Goal: Transaction & Acquisition: Purchase product/service

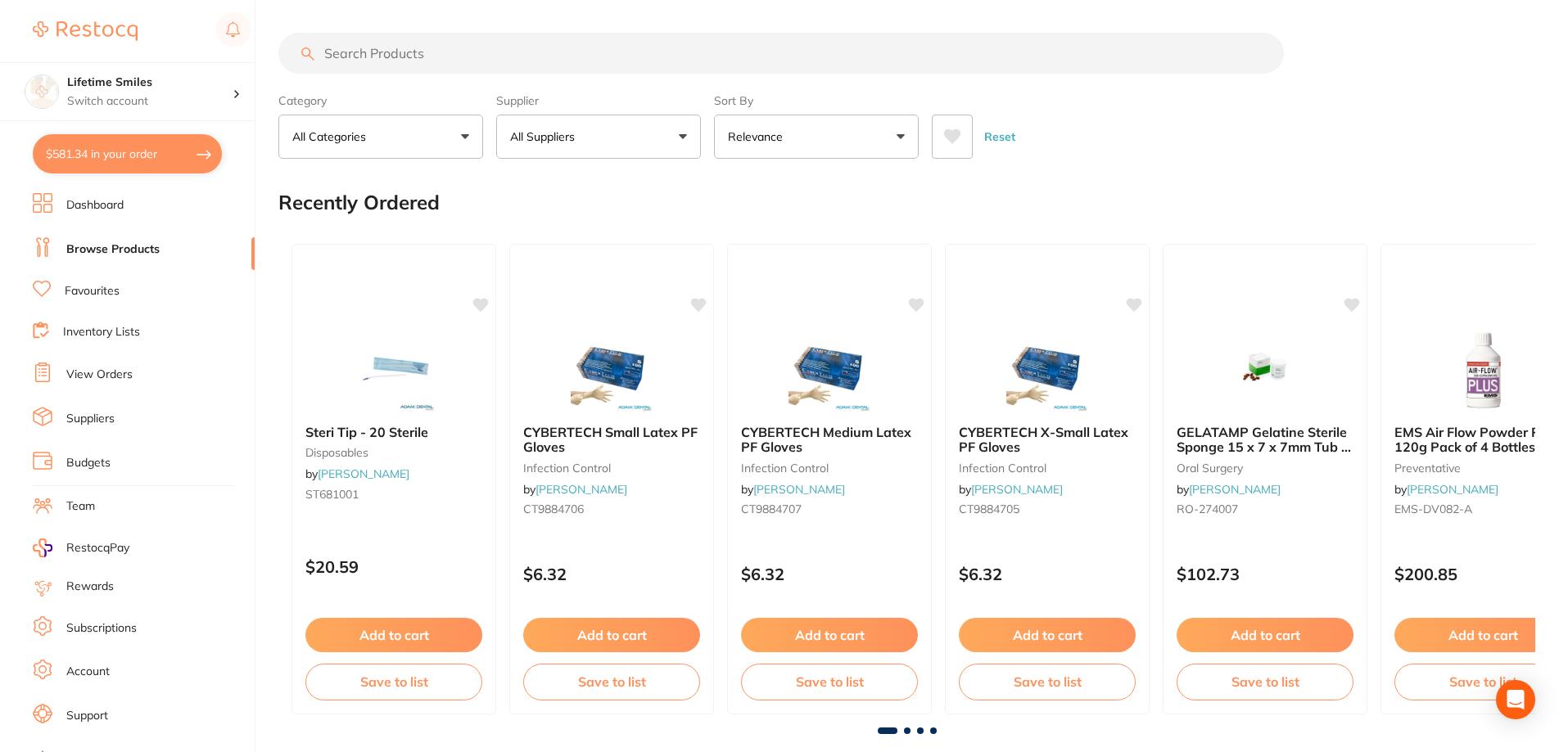
click at [423, 54] on input "search" at bounding box center [781, 53] width 1005 height 41
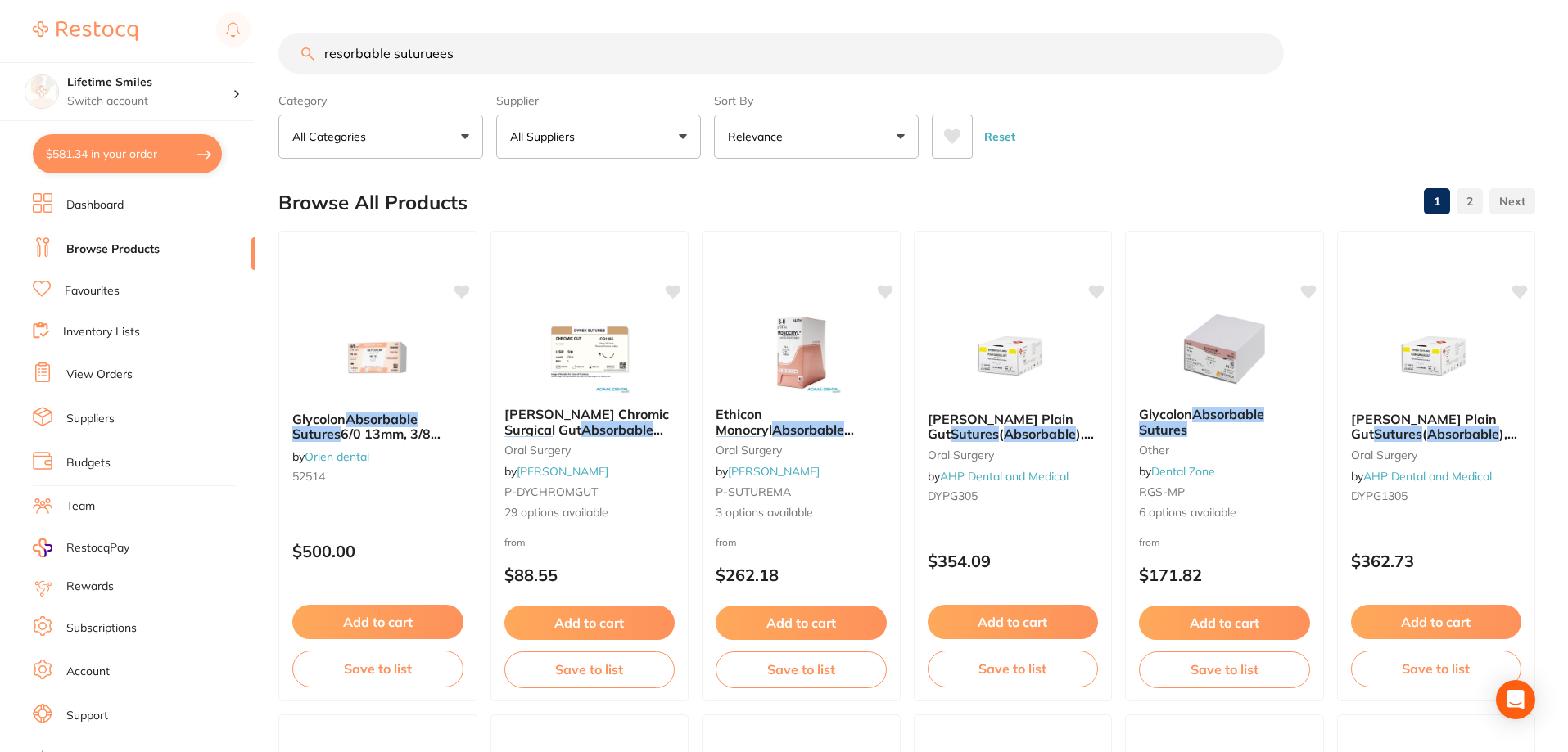
click at [435, 57] on input "resorbable suturuees" at bounding box center [781, 53] width 1005 height 41
type input "resorbable suturues"
click at [799, 134] on button "Relevance" at bounding box center [816, 137] width 204 height 44
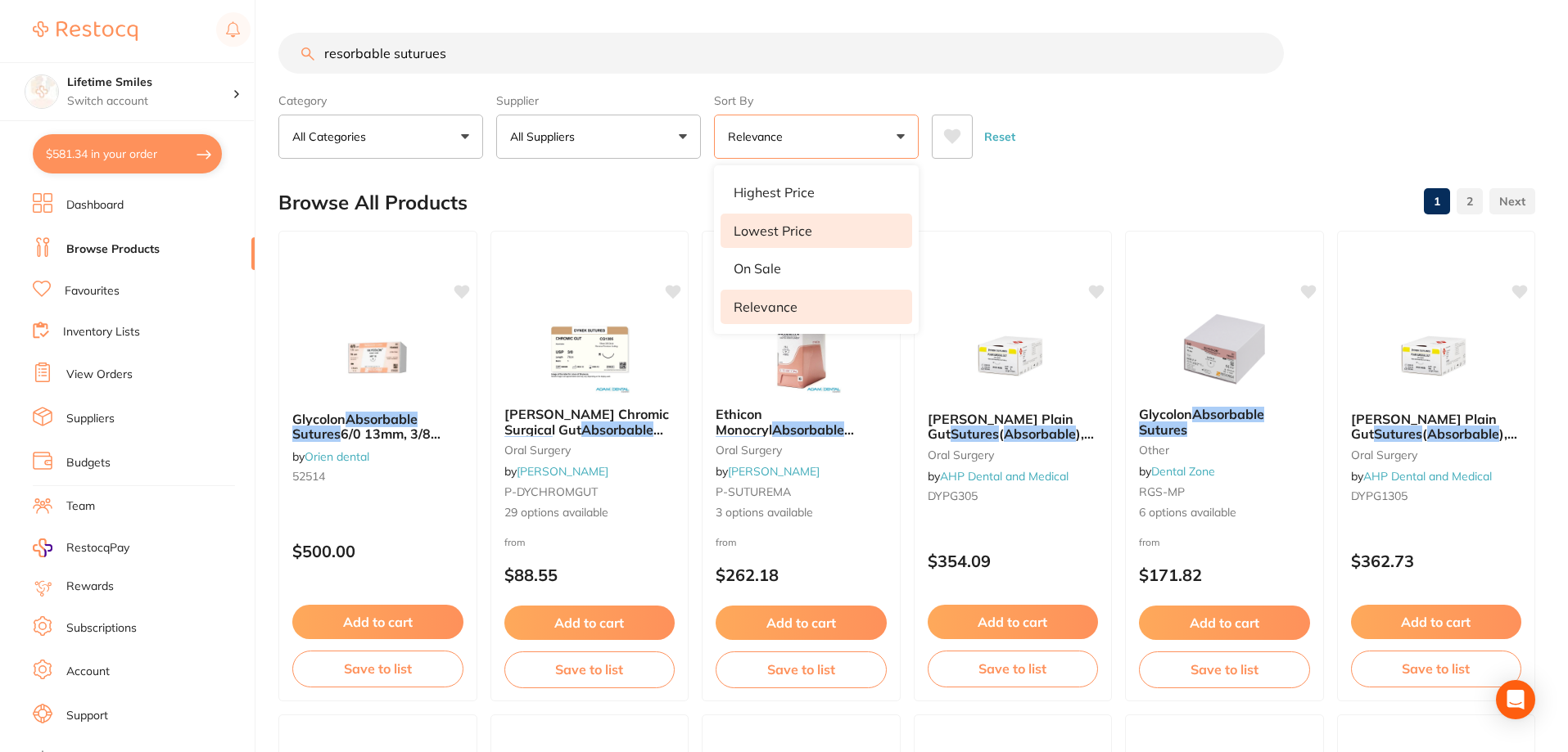
click at [755, 229] on p "Lowest Price" at bounding box center [773, 230] width 78 height 14
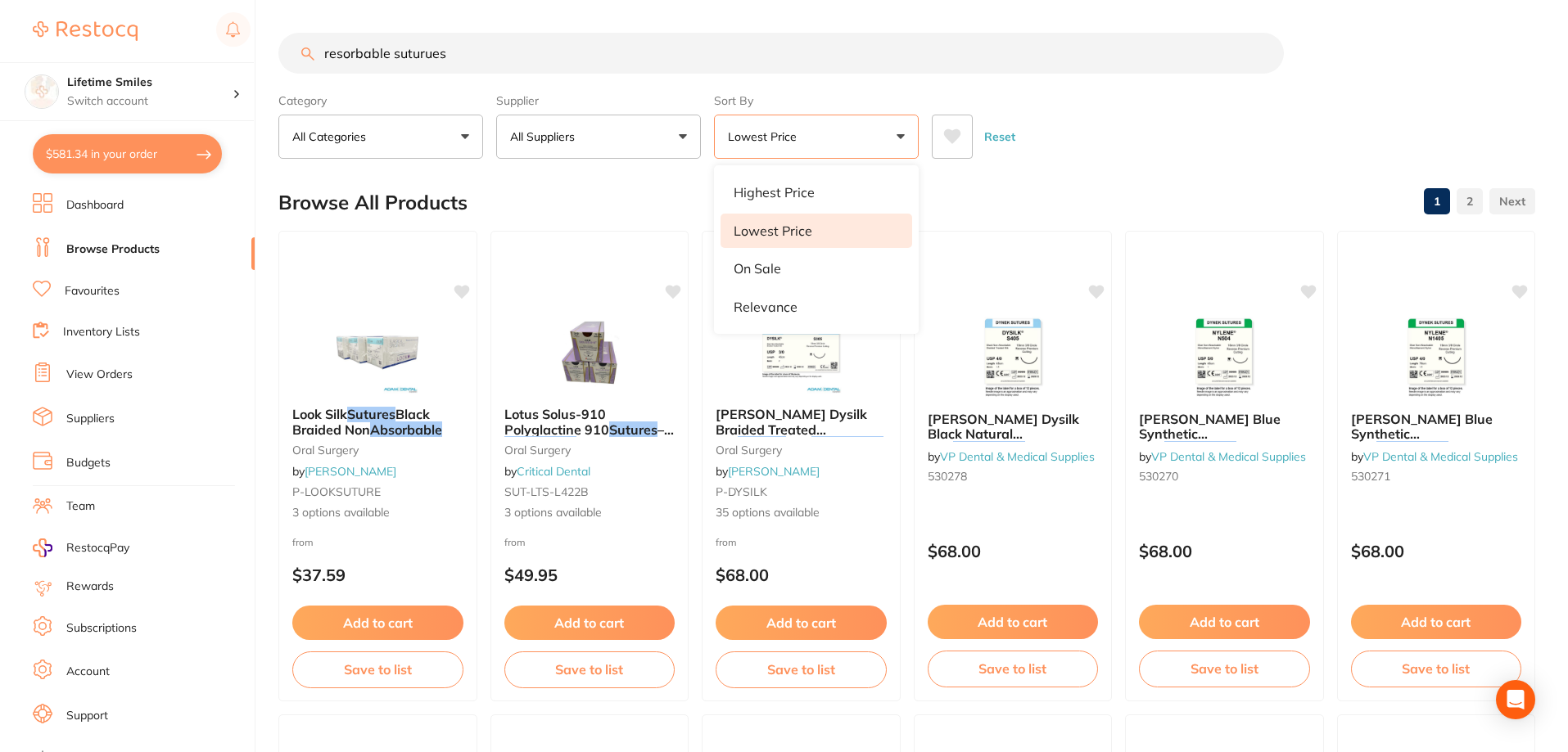
click at [556, 182] on div "Browse All Products 1 2" at bounding box center [906, 202] width 1257 height 54
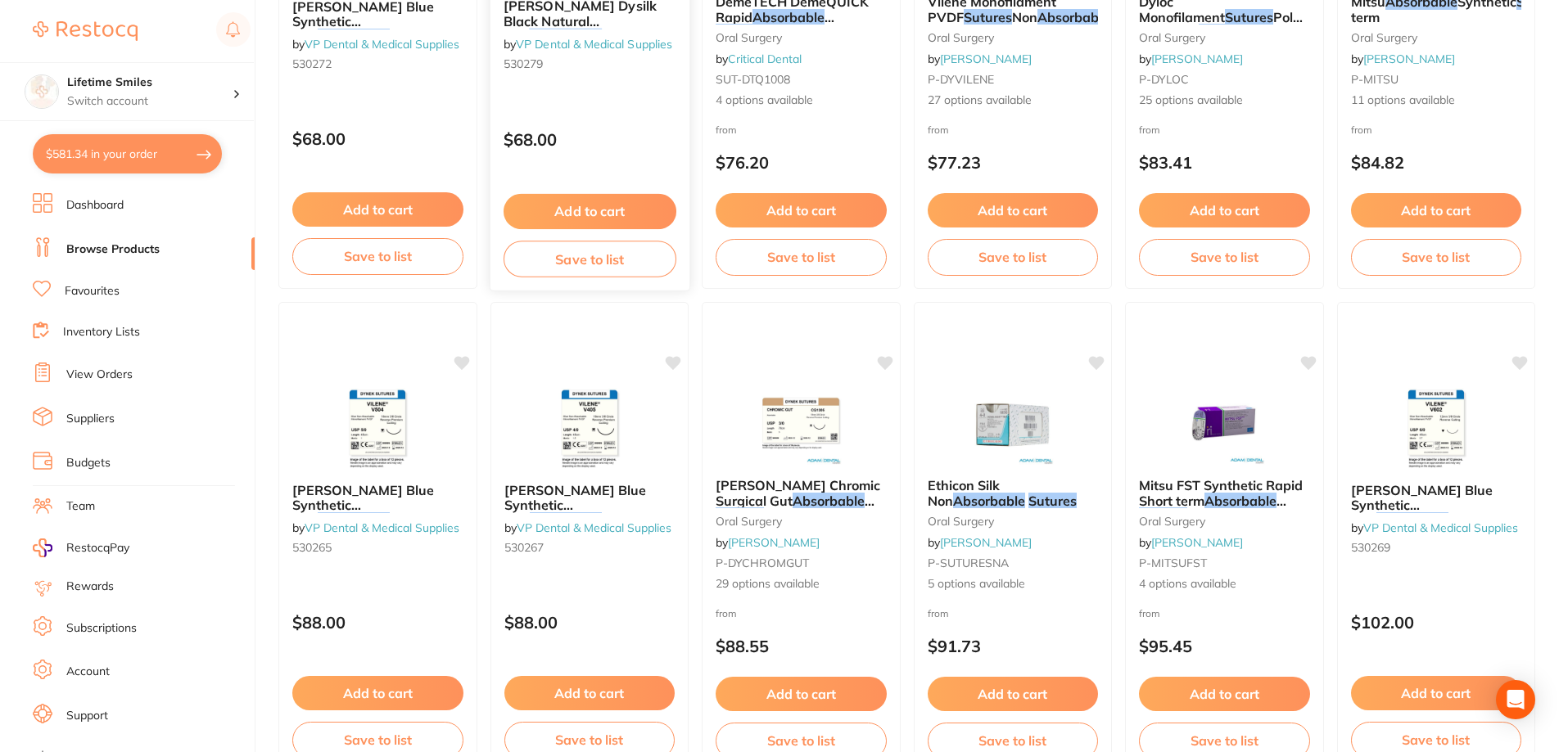
scroll to position [901, 0]
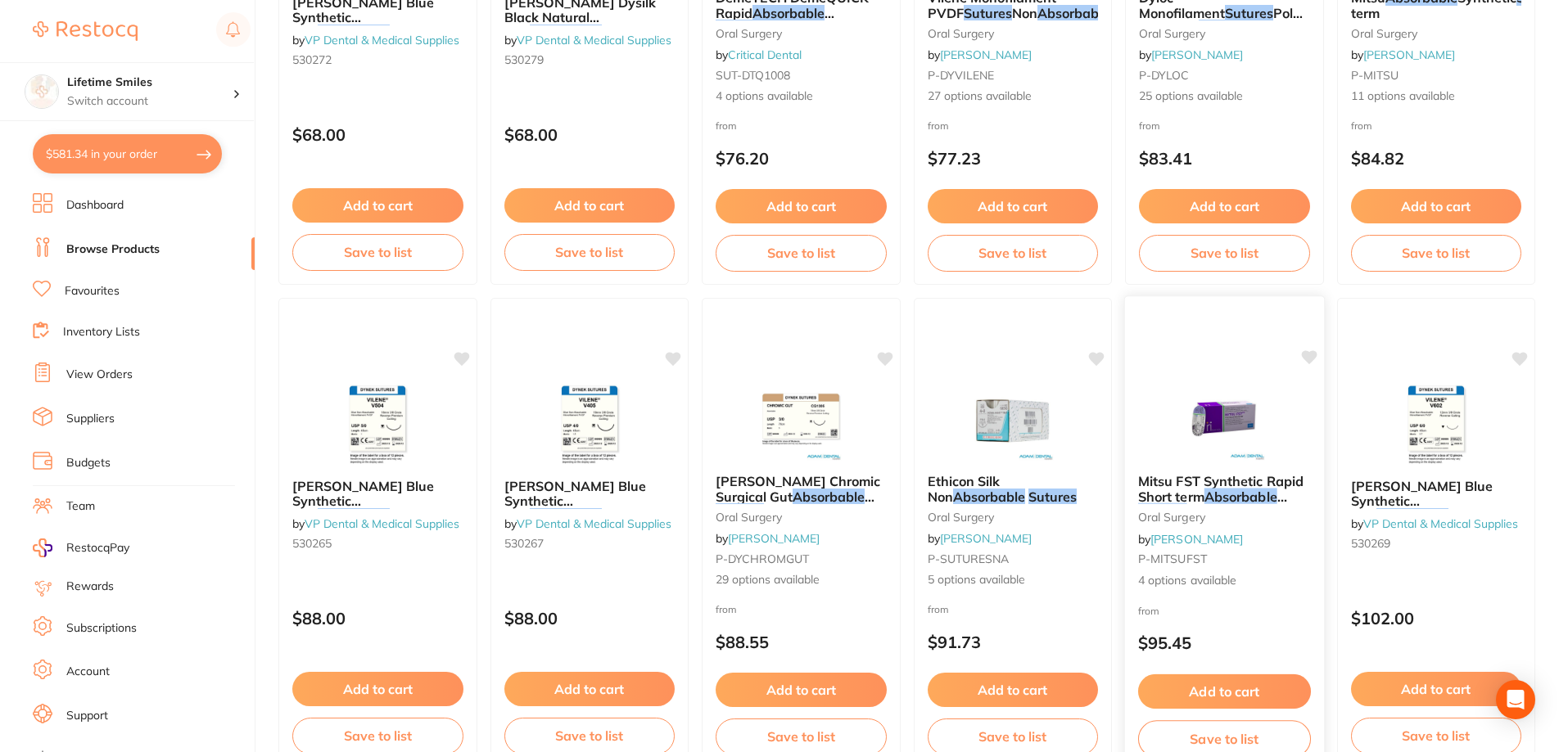
drag, startPoint x: 1250, startPoint y: 431, endPoint x: 1212, endPoint y: 491, distance: 71.0
click at [1212, 491] on em "Absorbable" at bounding box center [1240, 496] width 73 height 16
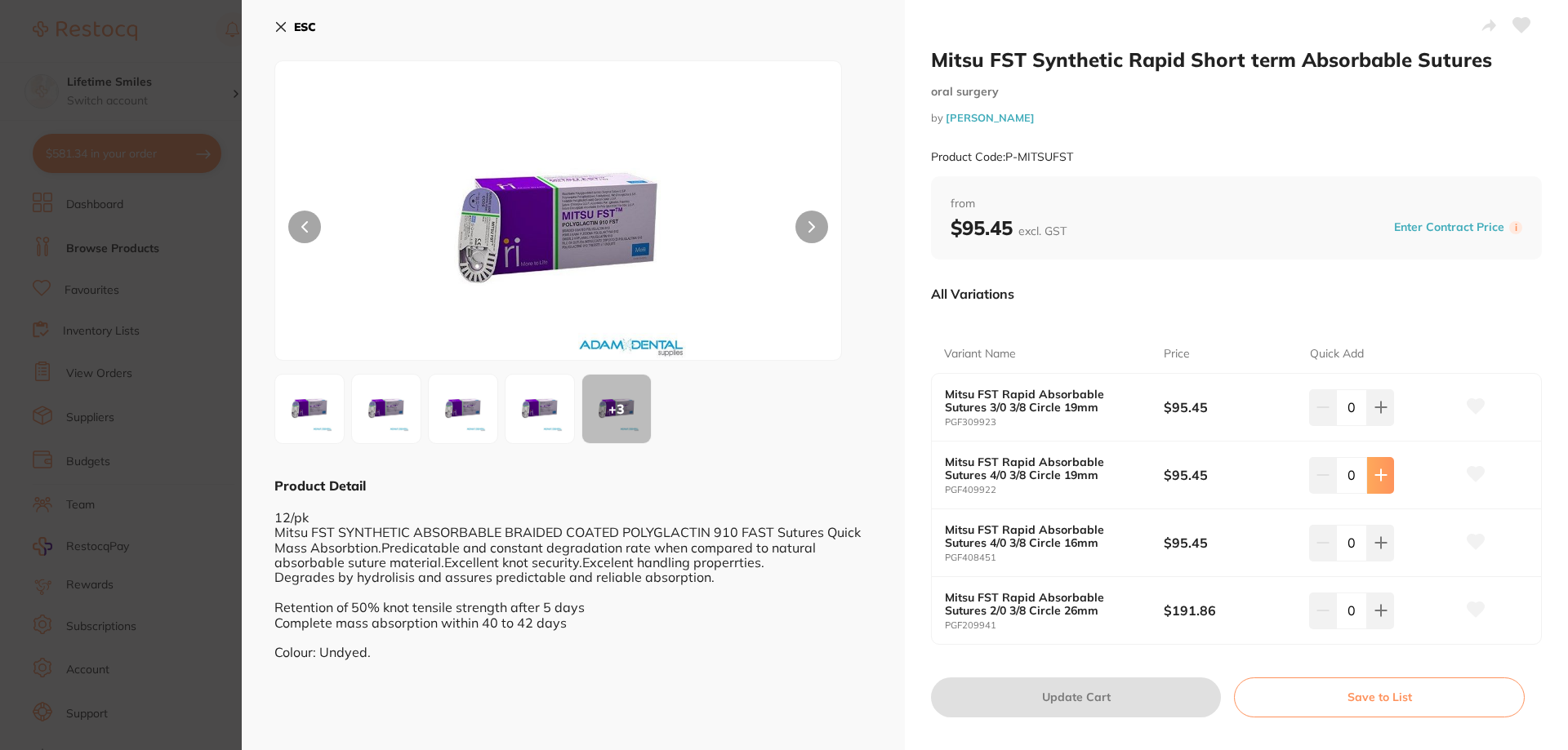
click at [1368, 485] on button at bounding box center [1380, 476] width 27 height 36
type input "1"
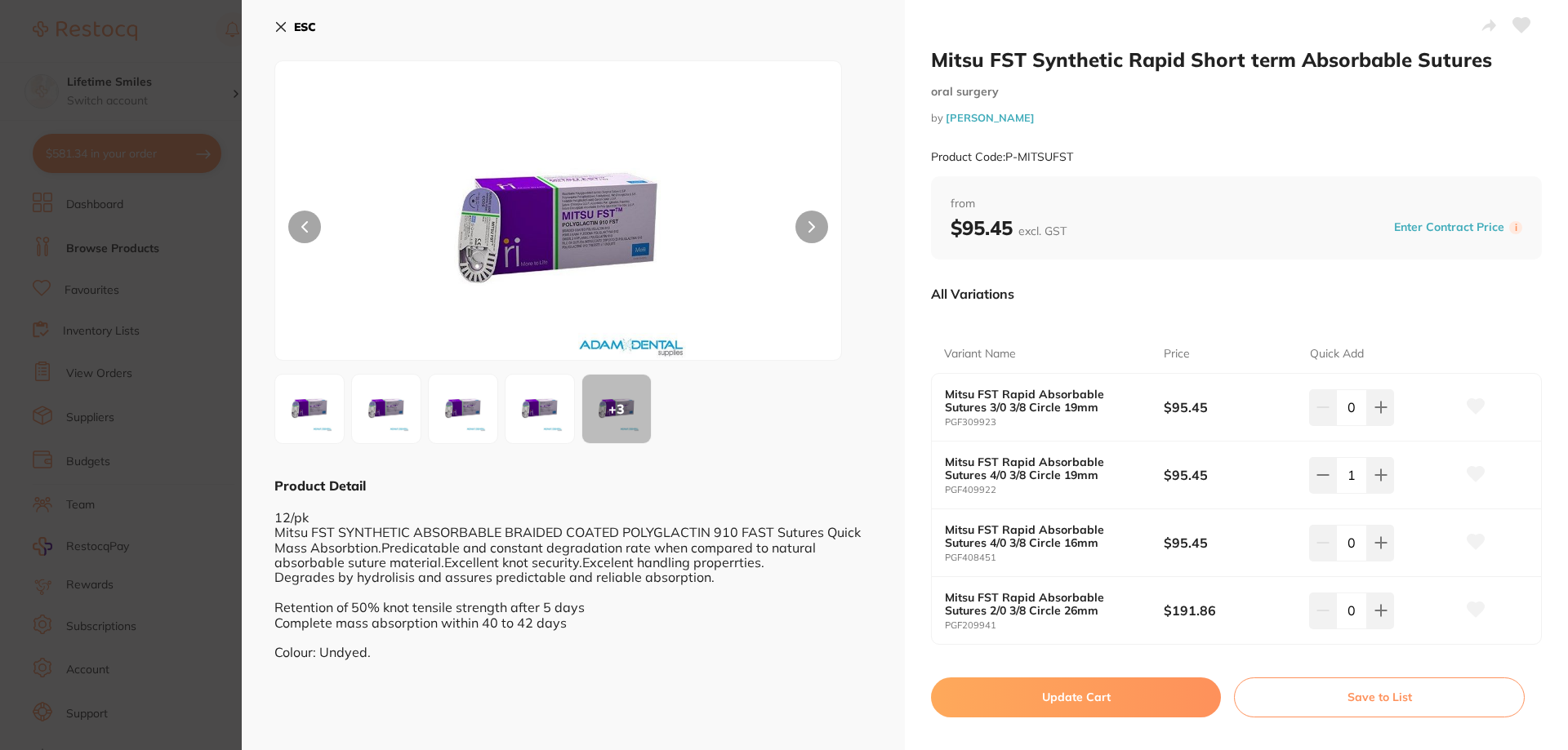
scroll to position [26, 0]
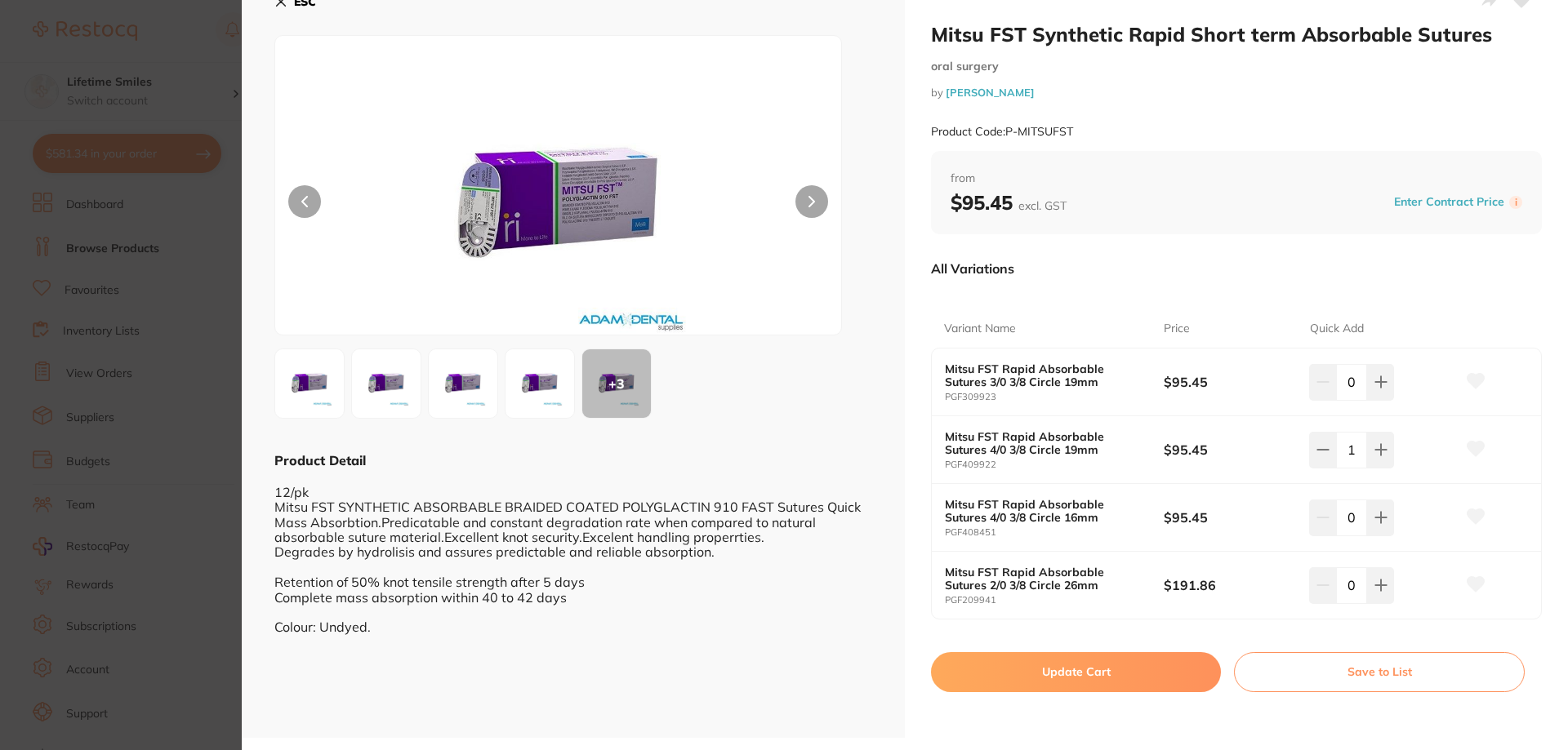
click at [1154, 670] on button "Update Cart" at bounding box center [1076, 672] width 290 height 39
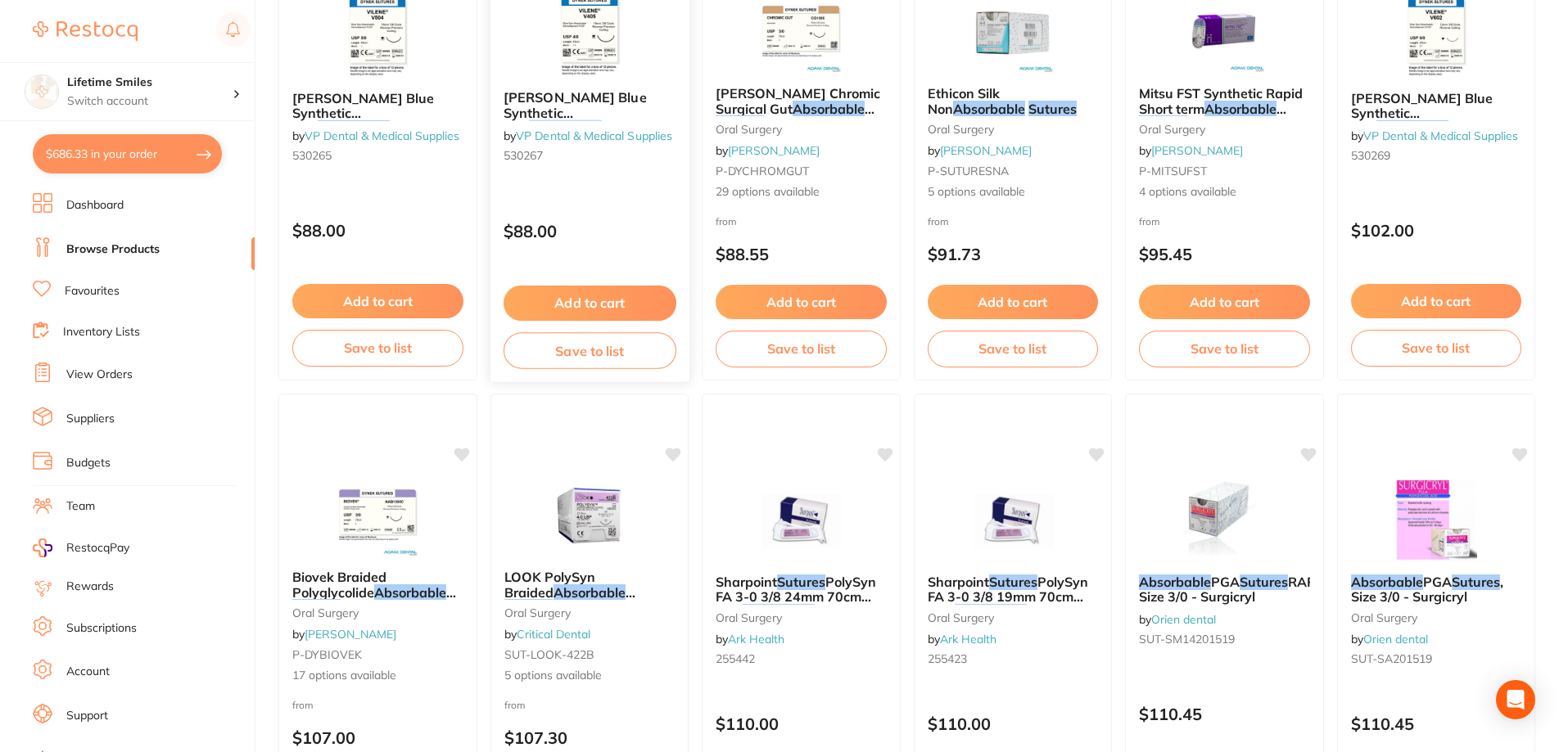
scroll to position [1556, 0]
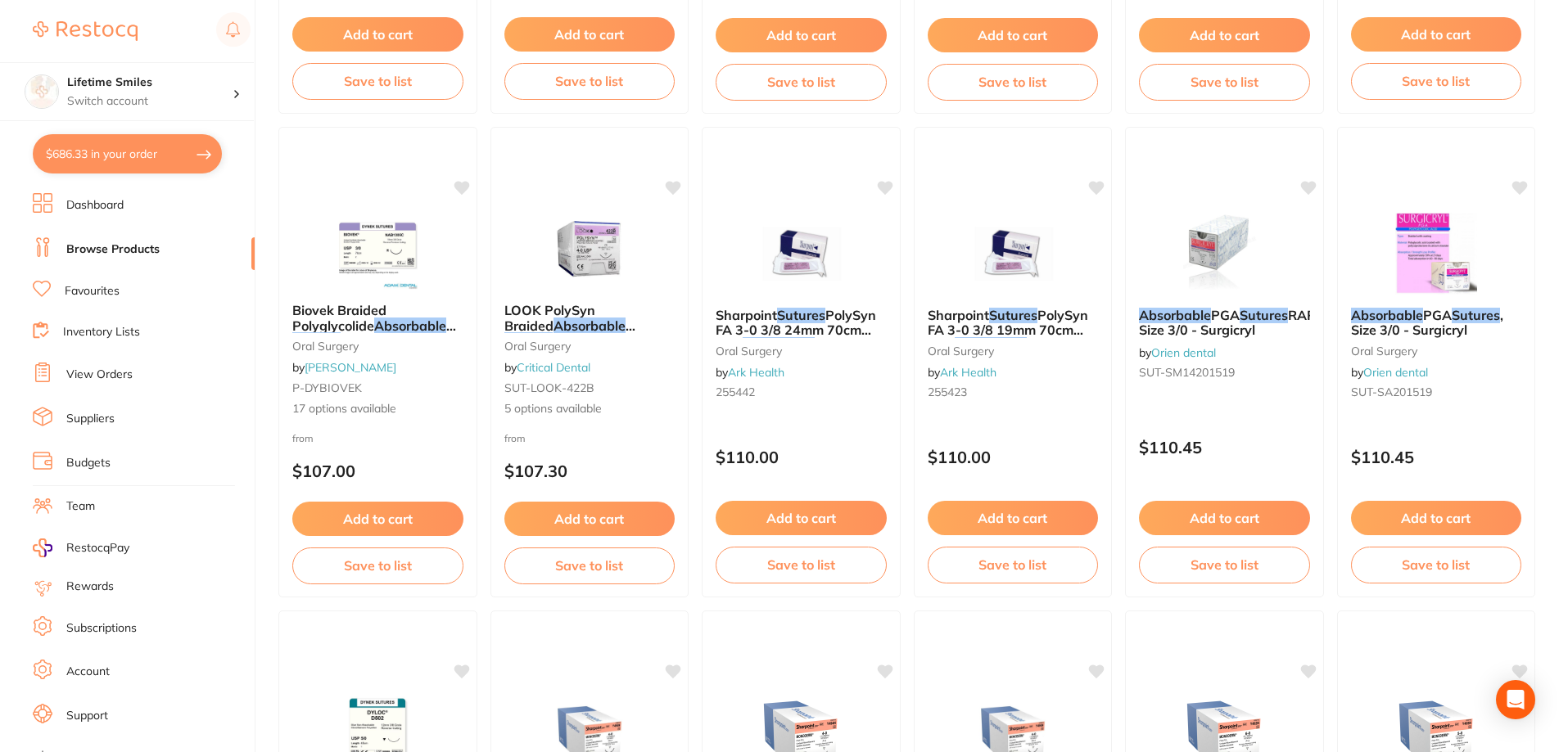
click at [156, 145] on button "$686.33 in your order" at bounding box center [127, 154] width 189 height 39
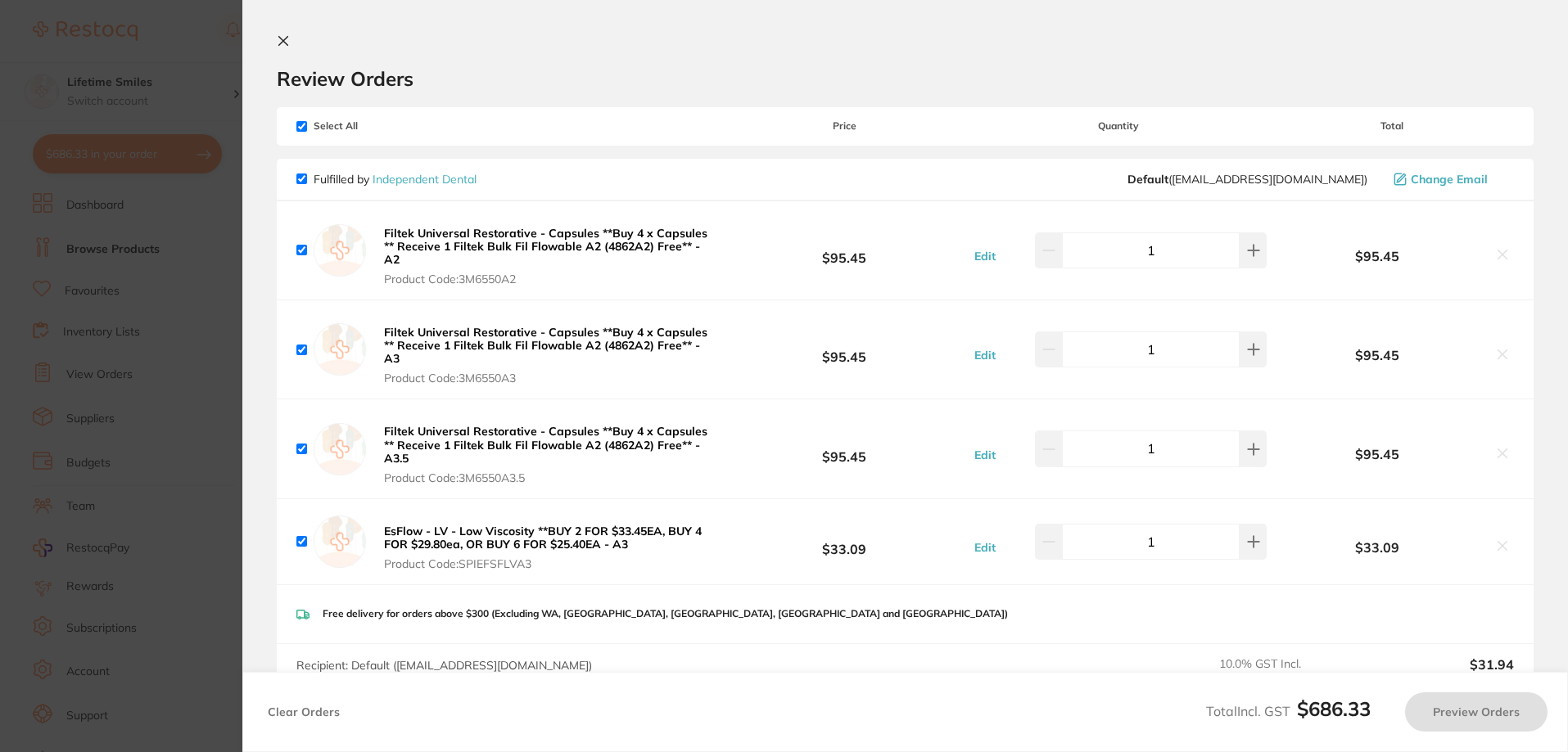
checkbox input "true"
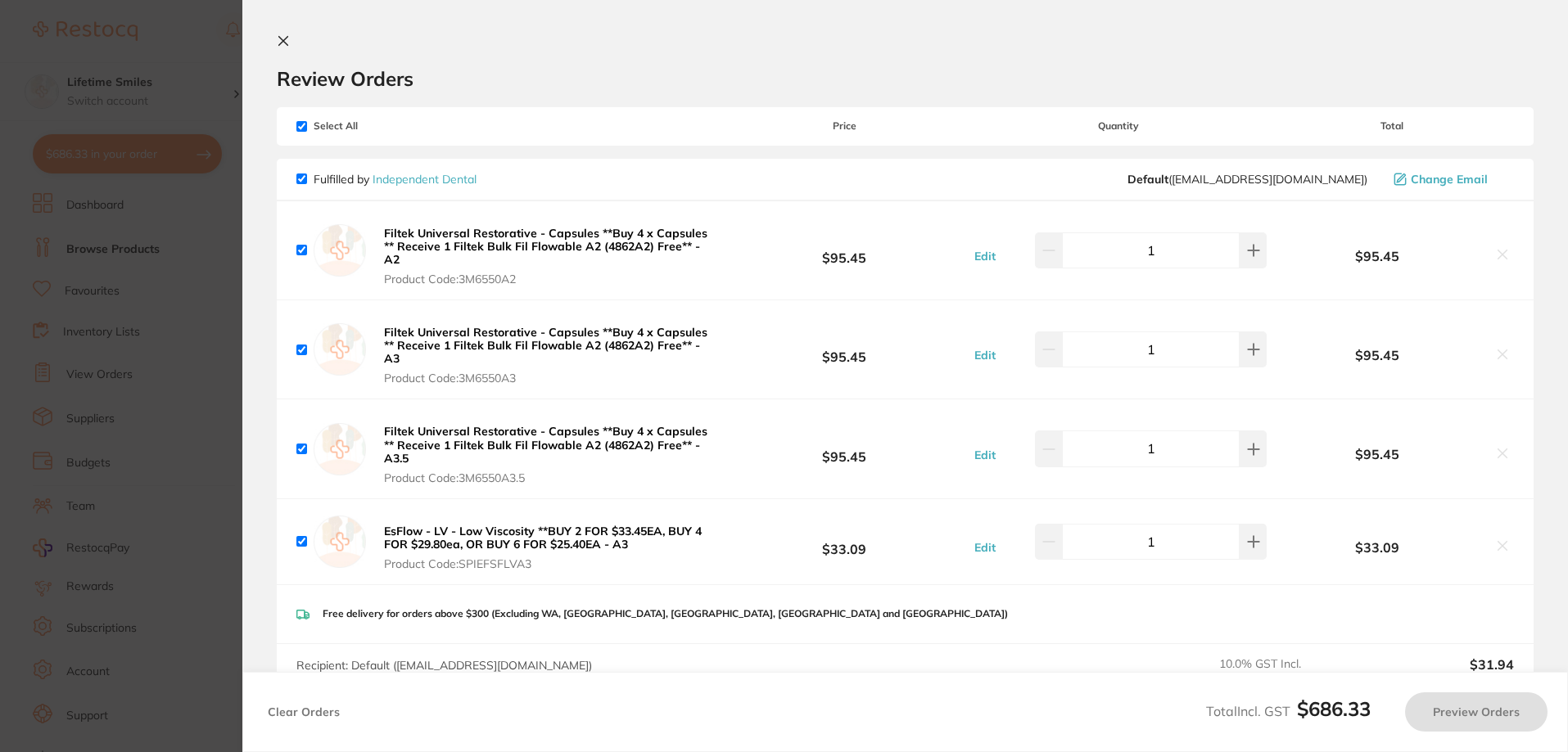
checkbox input "true"
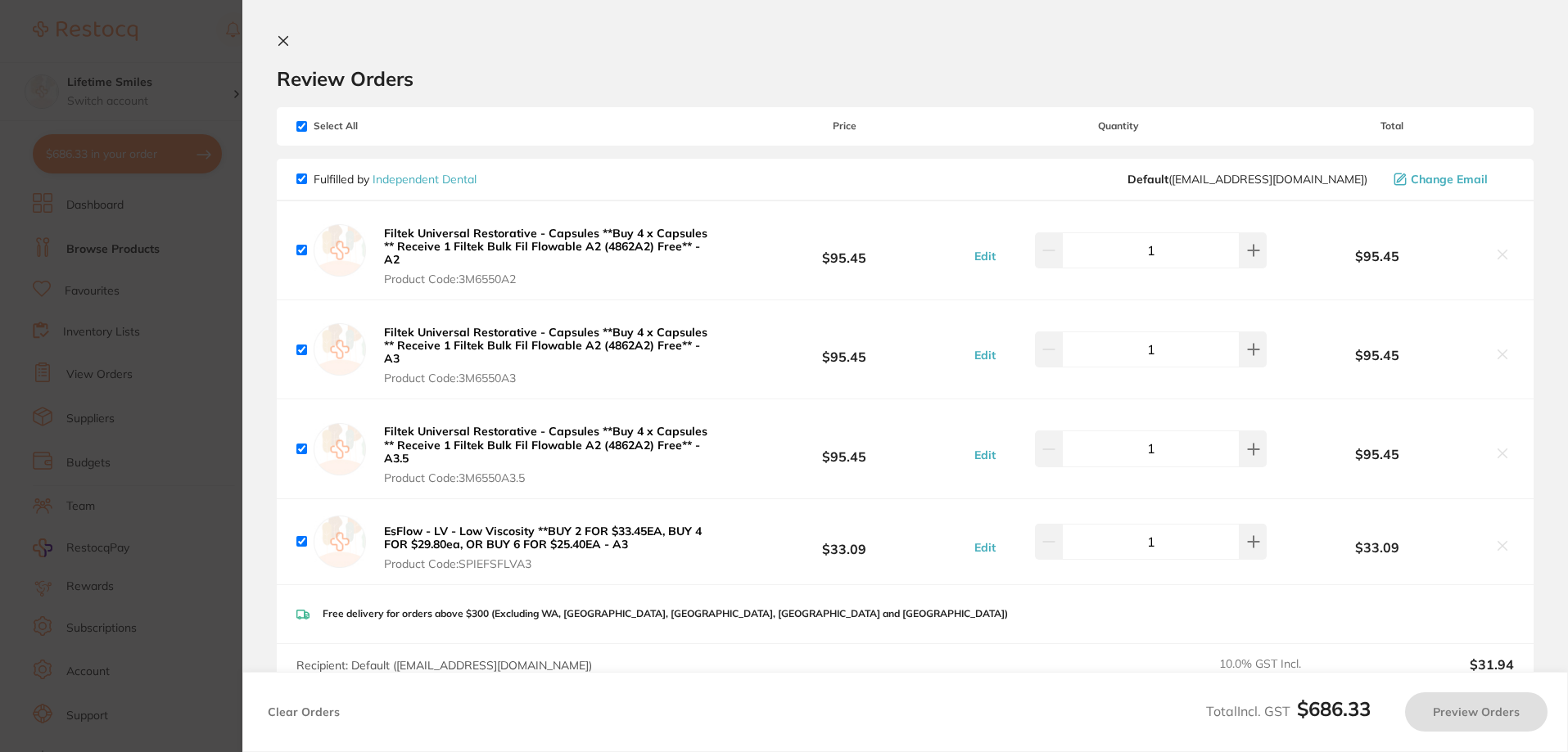
checkbox input "true"
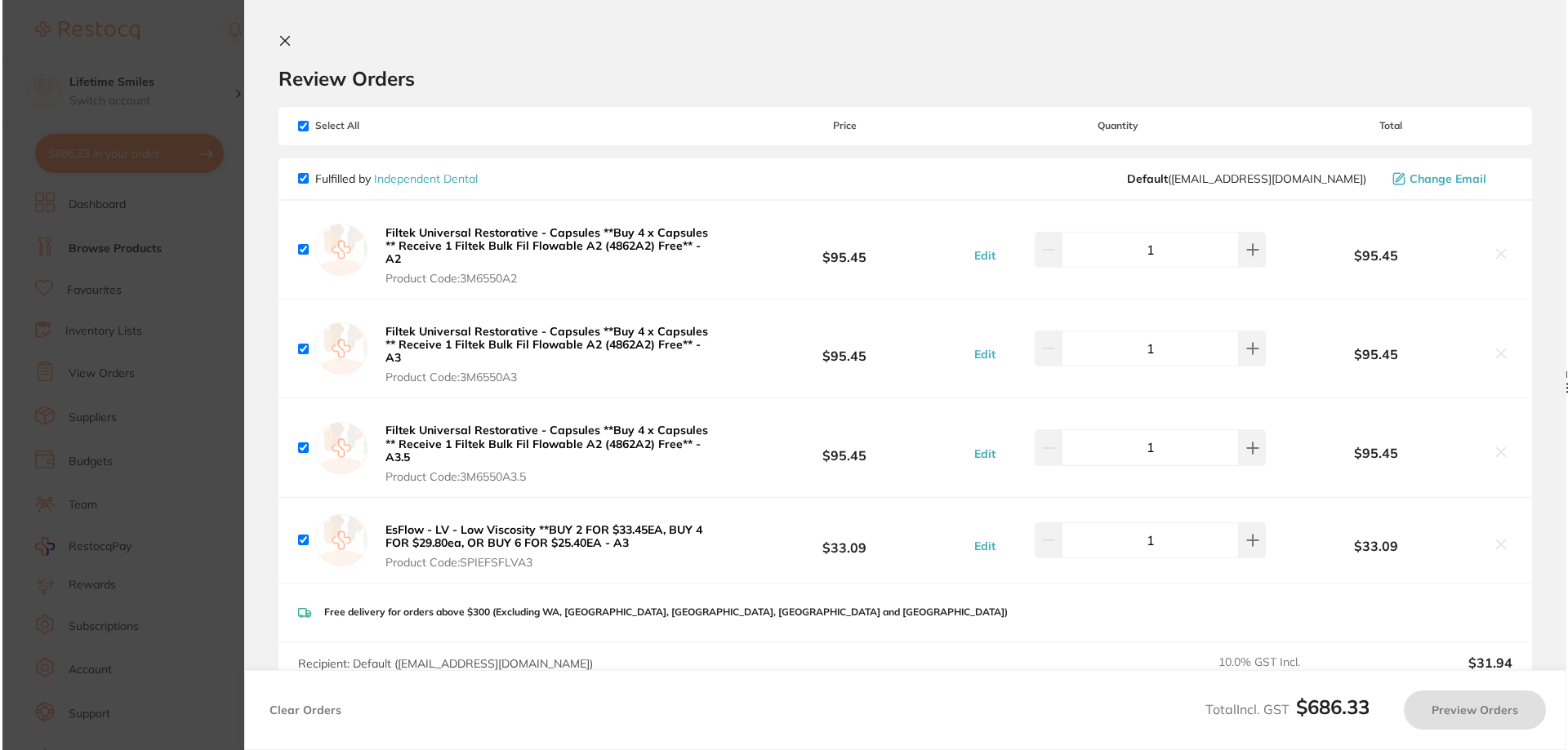
scroll to position [0, 0]
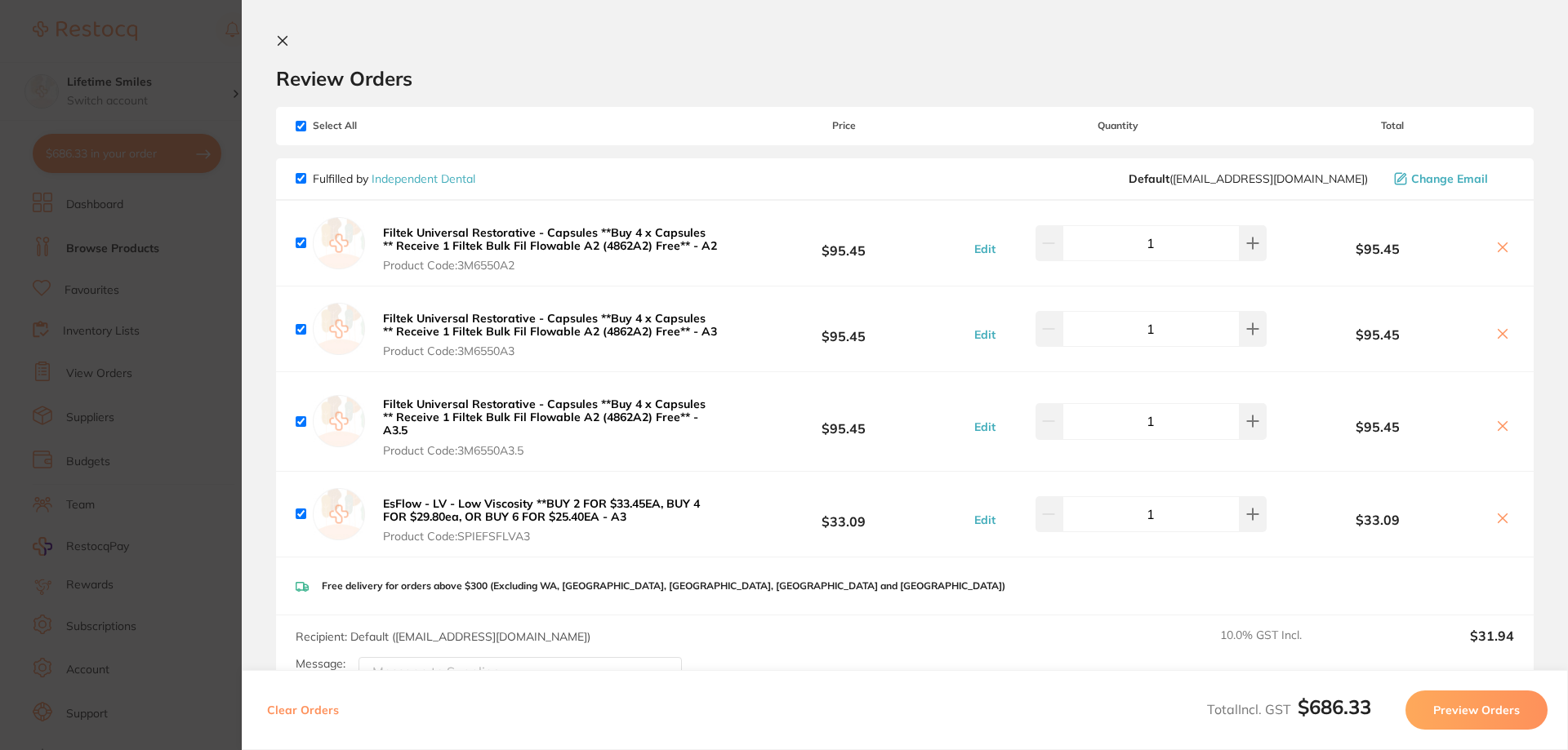
click at [79, 356] on section "Update RRP Set your pre negotiated price for this item. Item Agreed RRP (excl. …" at bounding box center [784, 375] width 1568 height 750
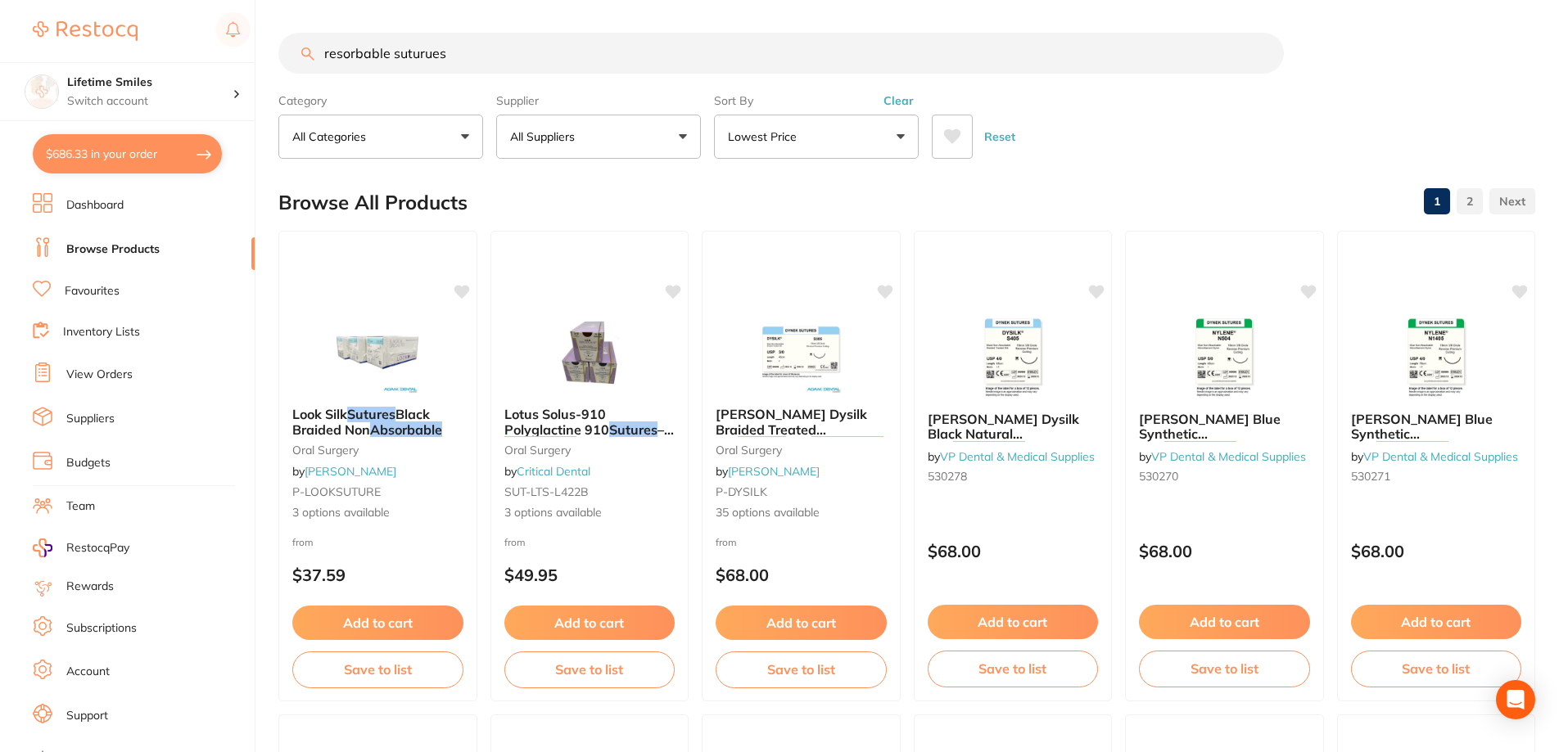
drag, startPoint x: 456, startPoint y: 54, endPoint x: 0, endPoint y: 51, distance: 456.0
click at [0, 51] on div "$686.33 Lifetime Smiles Switch account Lifetime Smiles $686.33 in your order Da…" at bounding box center [784, 376] width 1568 height 752
type input "esflow"
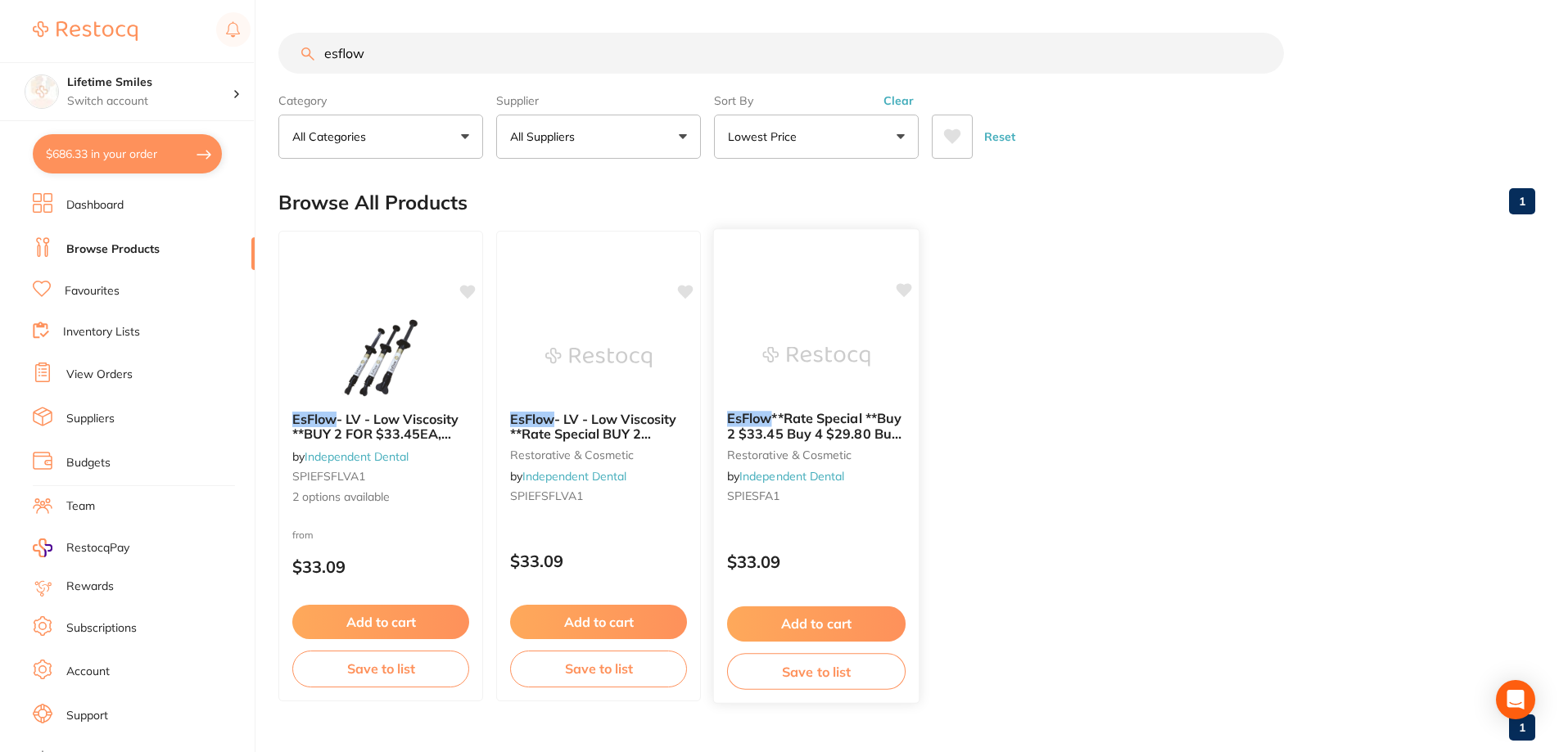
click at [780, 352] on img at bounding box center [816, 356] width 107 height 83
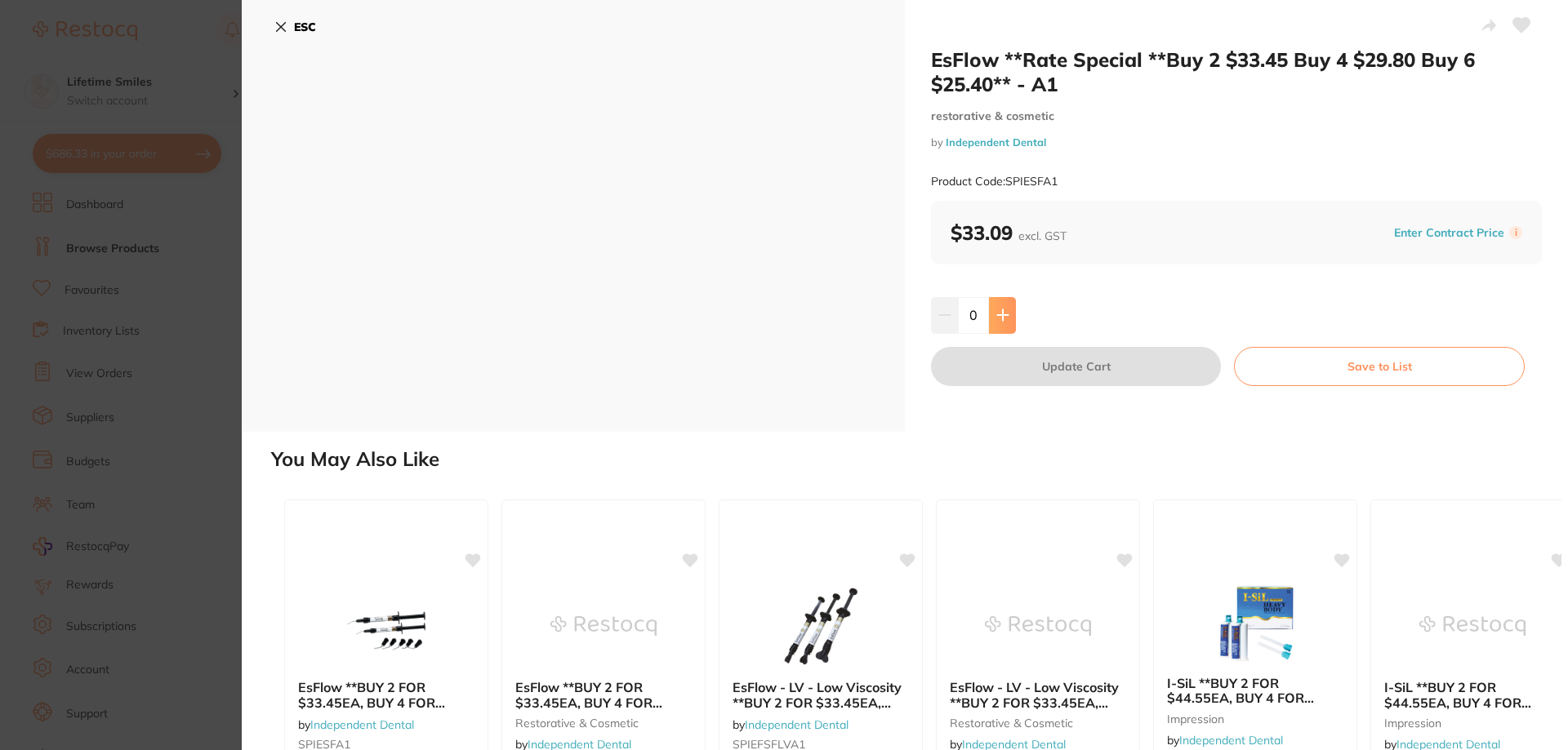
click at [991, 309] on button at bounding box center [1003, 315] width 27 height 36
click at [996, 308] on button at bounding box center [1003, 315] width 27 height 36
type input "2"
click at [1036, 369] on button "Update Cart" at bounding box center [1076, 366] width 290 height 39
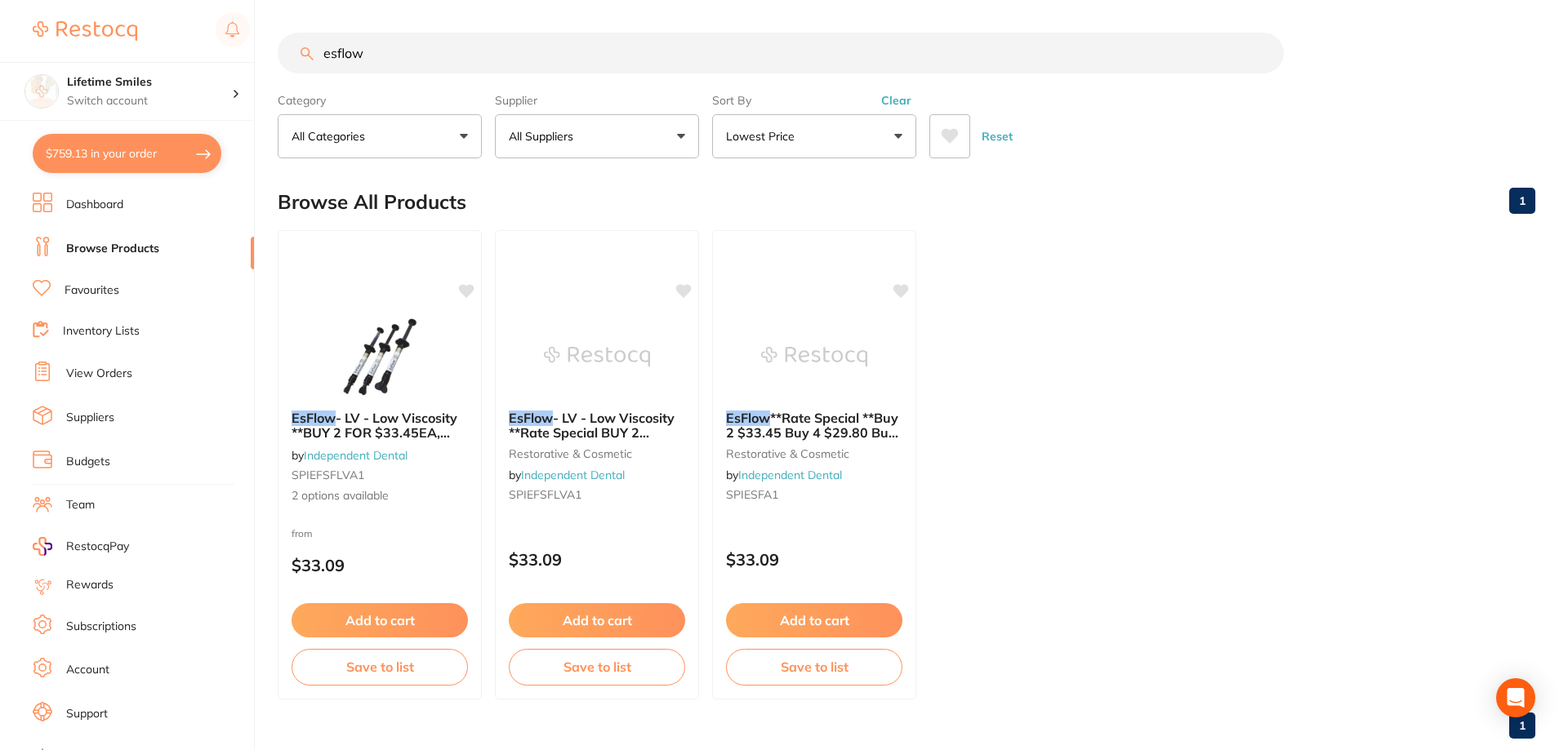
checkbox input "false"
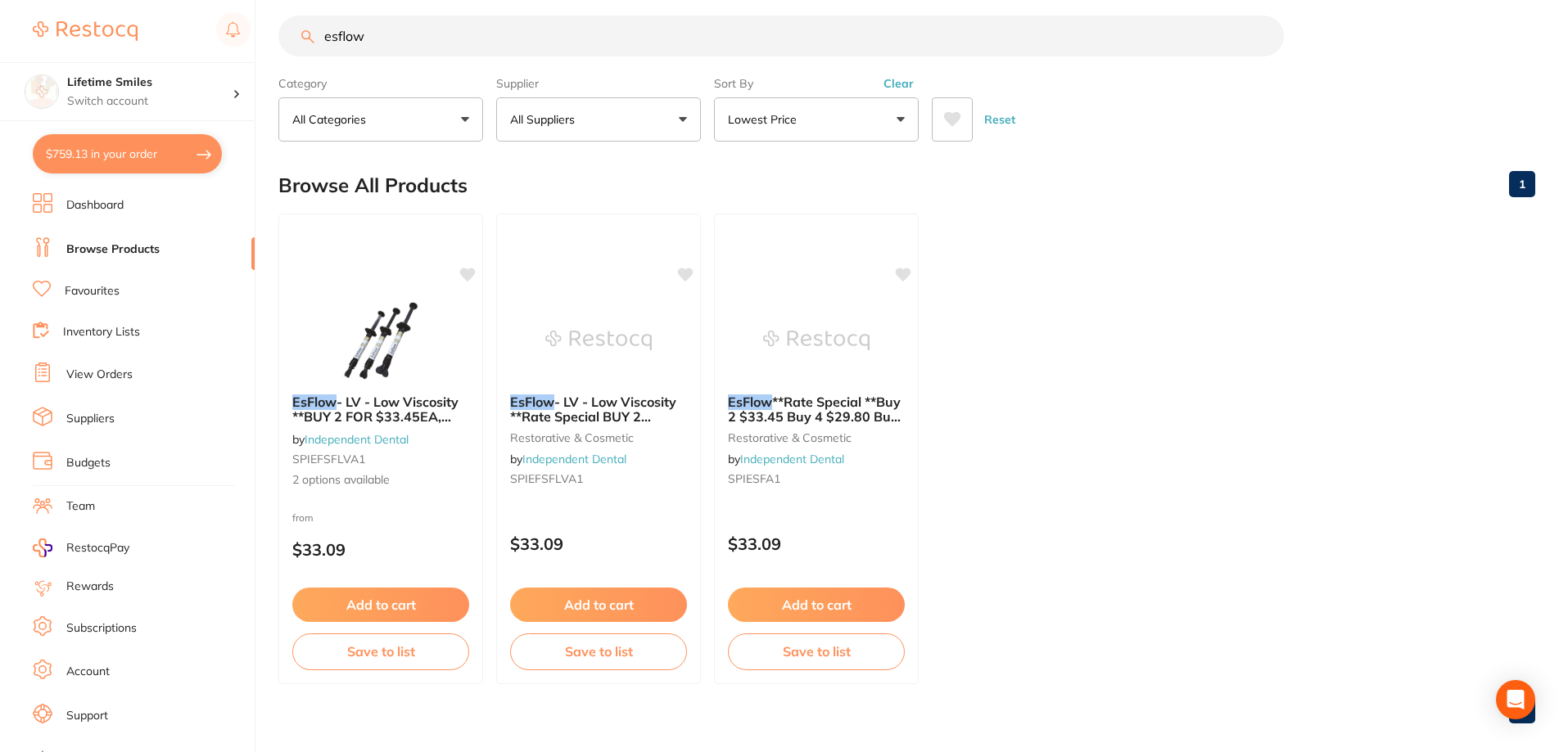
click at [152, 149] on button "$759.13 in your order" at bounding box center [127, 154] width 189 height 39
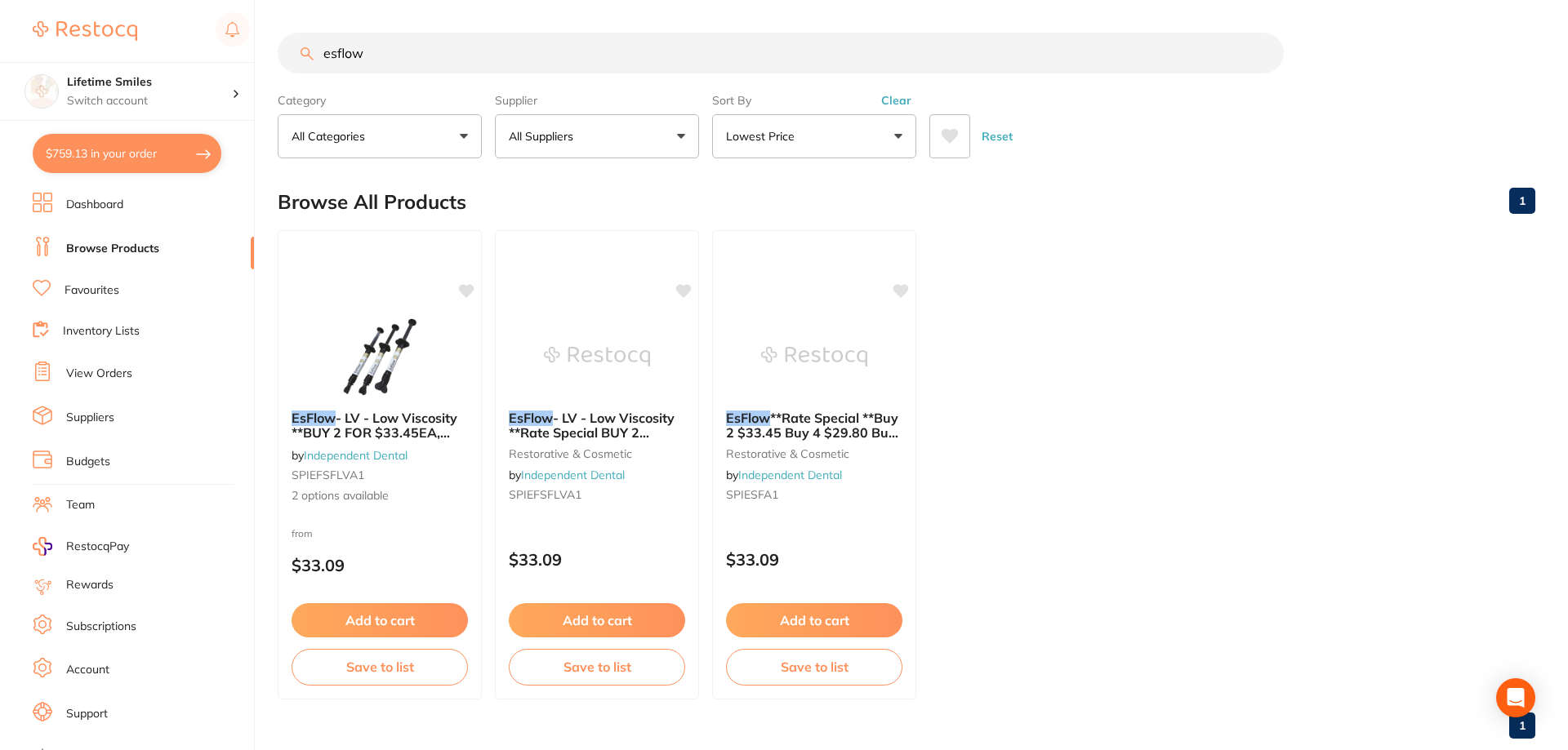
checkbox input "true"
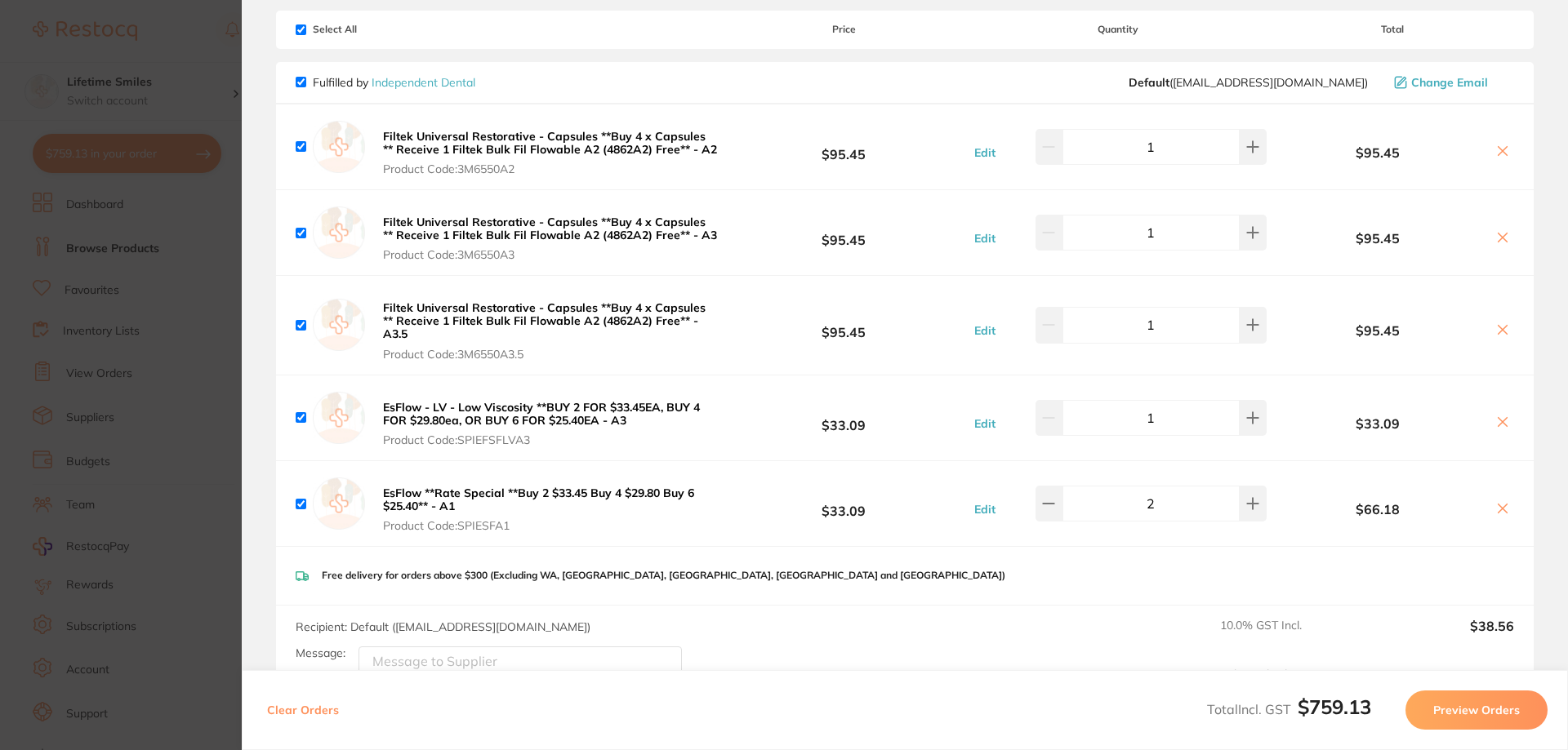
scroll to position [82, 0]
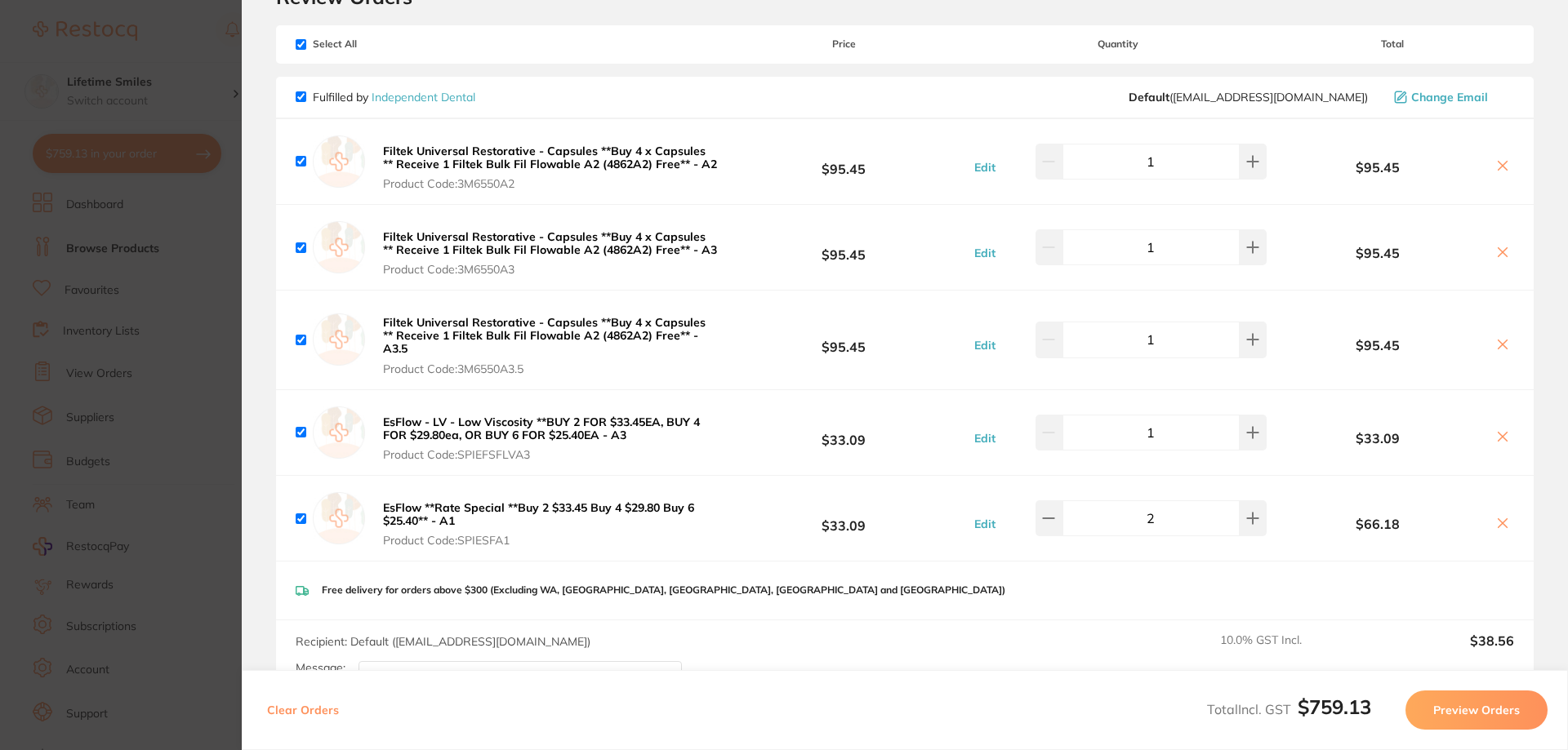
click at [1497, 431] on icon at bounding box center [1503, 437] width 13 height 13
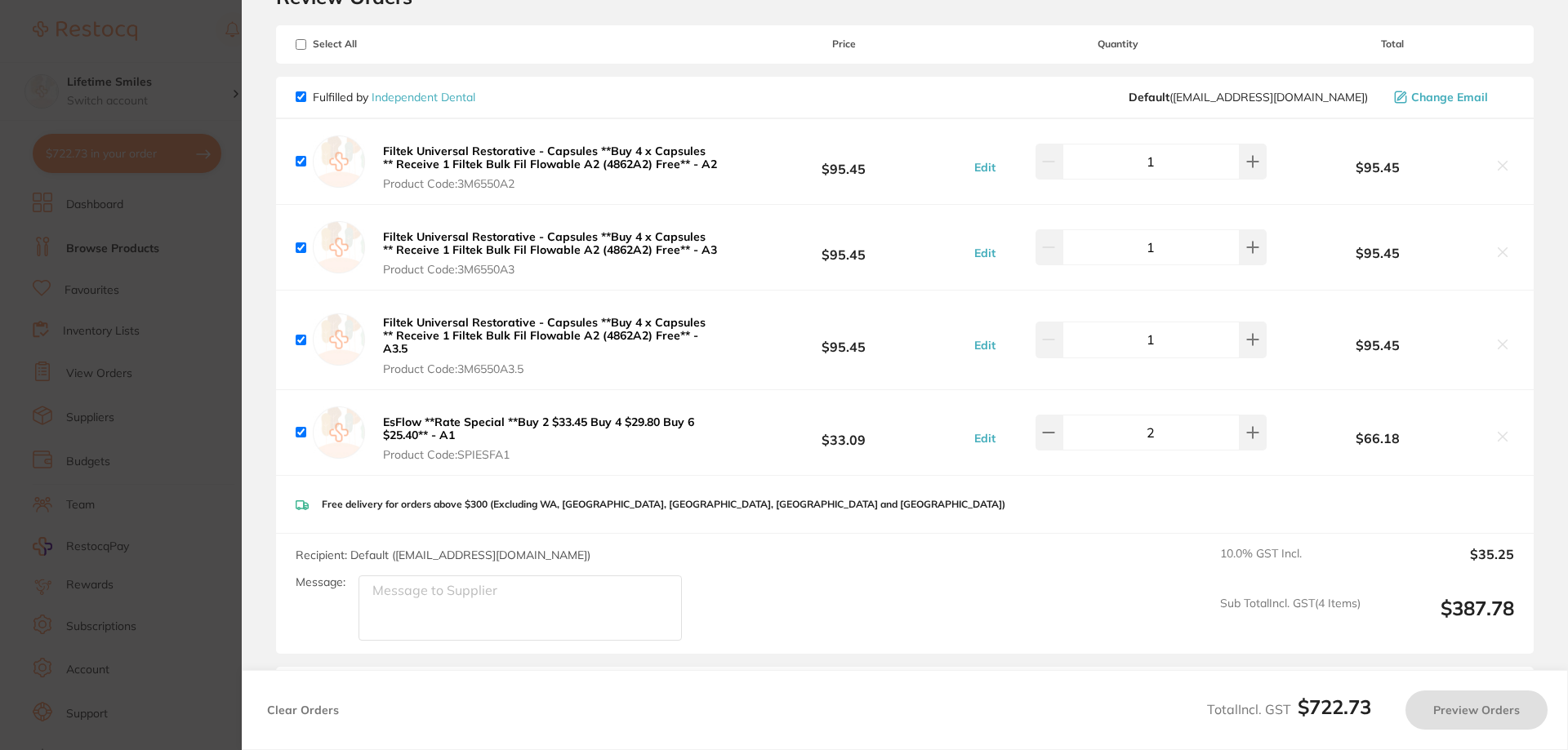
checkbox input "true"
click at [636, 604] on textarea "Message:" at bounding box center [519, 608] width 323 height 66
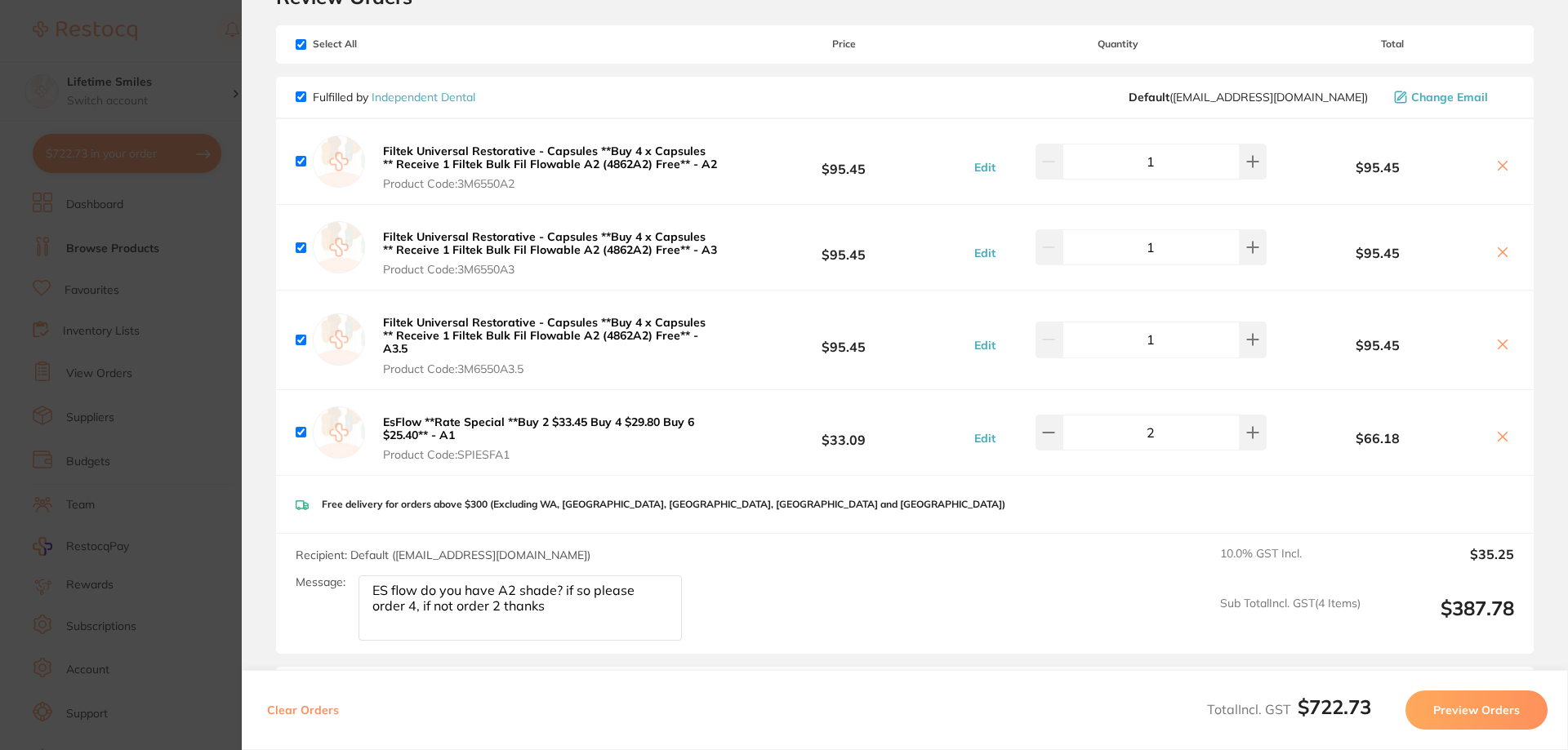
type textarea "ES flow do you have A2 shade? if so please order 4, if not order 2 thanks"
